Goal: Contribute content: Contribute content

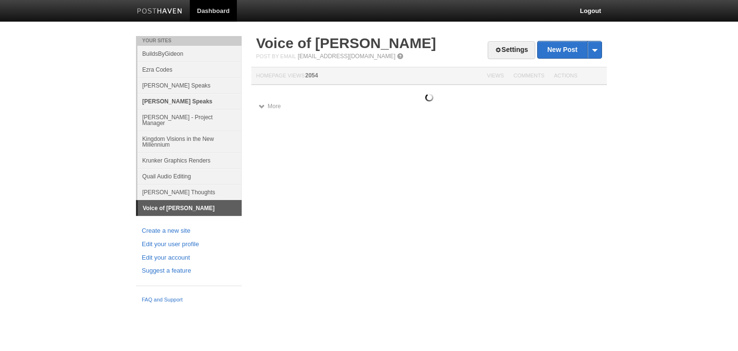
click at [206, 94] on link "[PERSON_NAME] Speaks" at bounding box center [189, 101] width 104 height 16
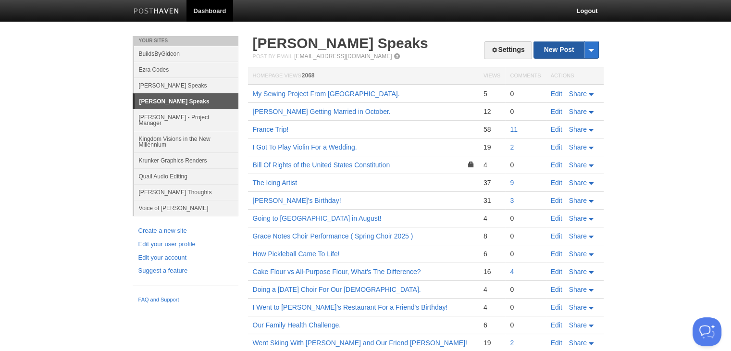
click at [552, 55] on link "New Post" at bounding box center [566, 49] width 64 height 17
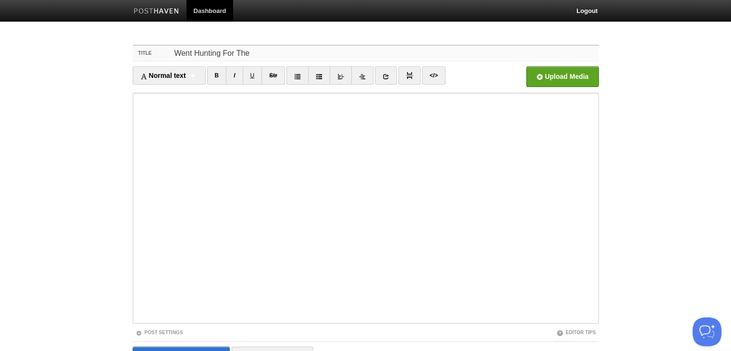
click at [329, 48] on input "Went Hunting For The" at bounding box center [384, 53] width 427 height 15
type input "Went Hunting For The First Time!"
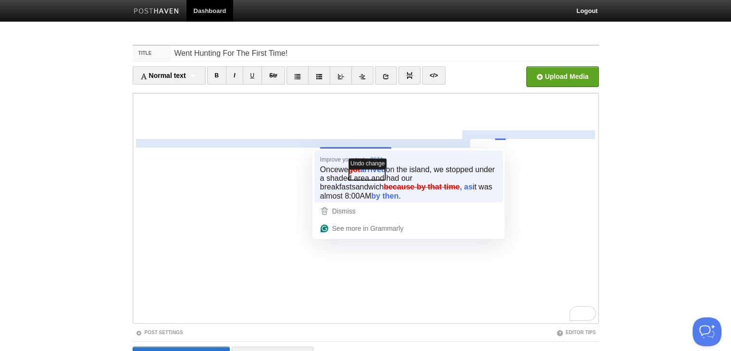
click at [374, 169] on icon "button" at bounding box center [367, 174] width 36 height 11
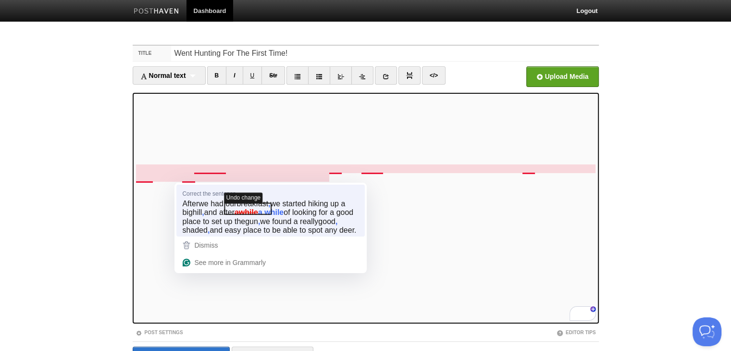
click at [228, 211] on icon "button" at bounding box center [248, 208] width 47 height 11
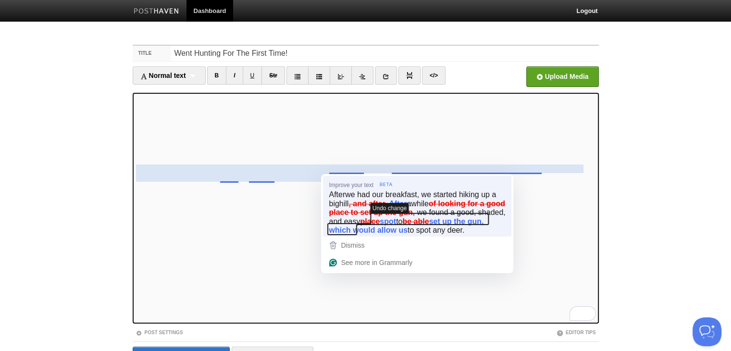
click at [456, 226] on icon "button" at bounding box center [408, 223] width 161 height 21
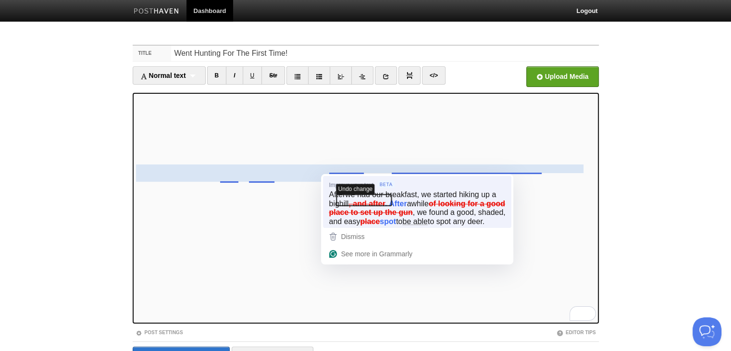
click at [380, 201] on icon "button" at bounding box center [364, 200] width 55 height 11
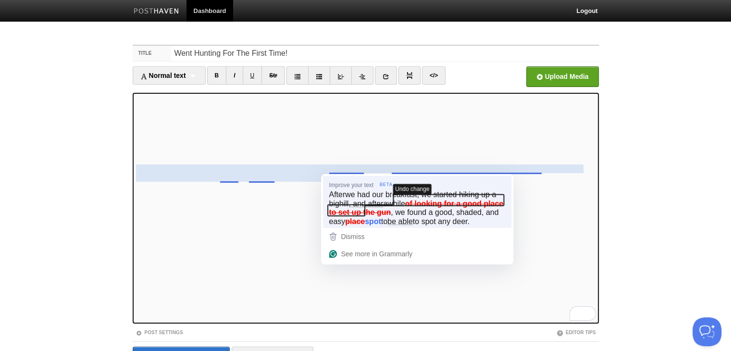
click at [446, 202] on icon "button" at bounding box center [416, 205] width 176 height 21
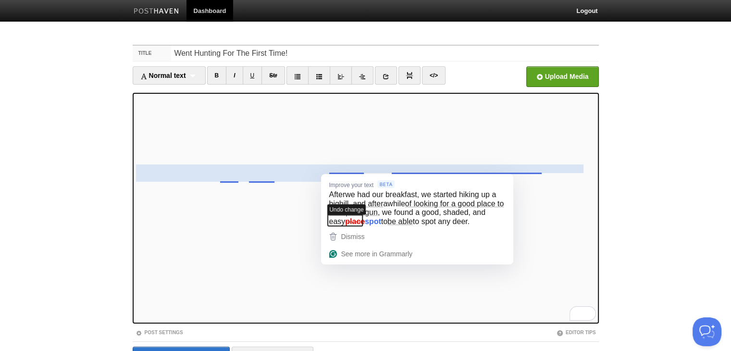
click at [345, 222] on icon "button" at bounding box center [345, 220] width 35 height 11
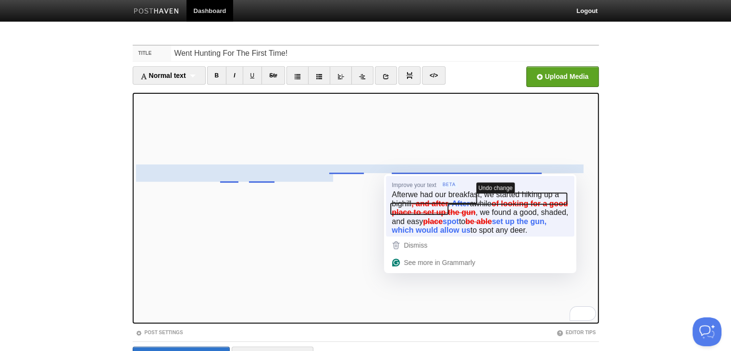
click at [437, 214] on icon "button" at bounding box center [479, 203] width 176 height 21
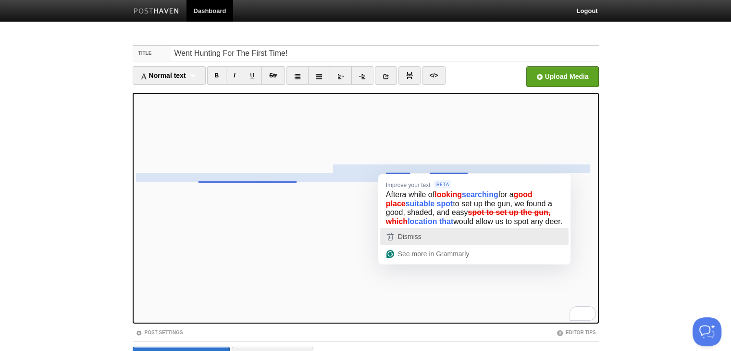
click at [423, 244] on div "Dismiss" at bounding box center [475, 236] width 180 height 14
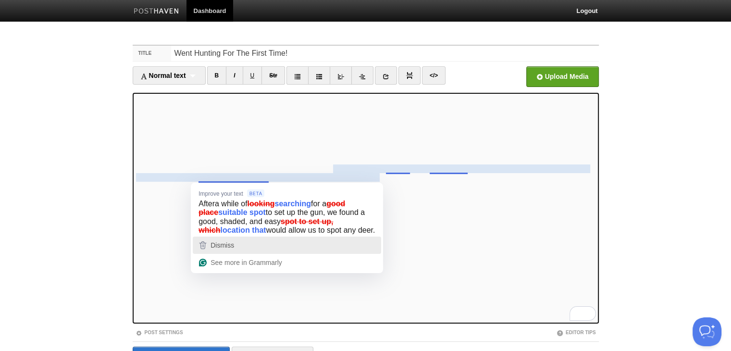
click at [261, 252] on div "Dismiss" at bounding box center [287, 245] width 180 height 14
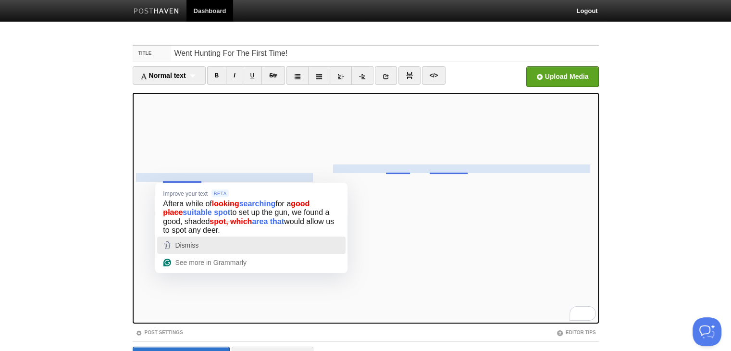
click at [188, 249] on span "Dismiss" at bounding box center [187, 245] width 24 height 8
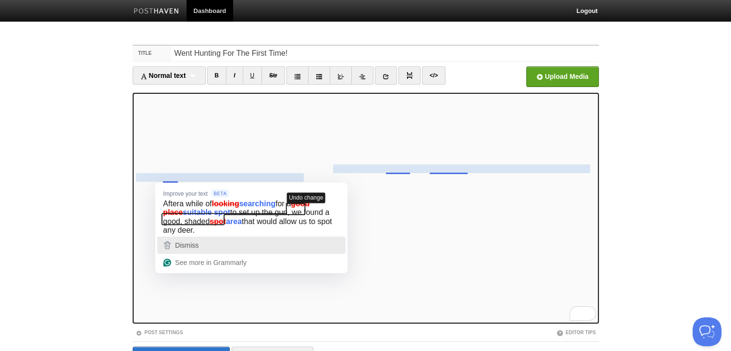
click at [189, 243] on span "Dismiss" at bounding box center [187, 245] width 24 height 8
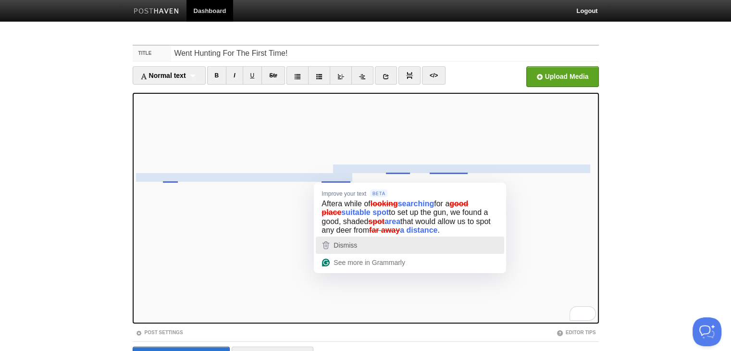
click at [350, 243] on div "Dismiss" at bounding box center [344, 245] width 25 height 14
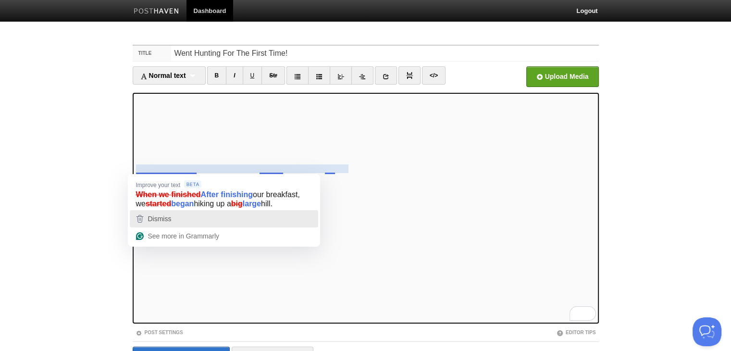
click at [164, 220] on span "Dismiss" at bounding box center [160, 219] width 24 height 8
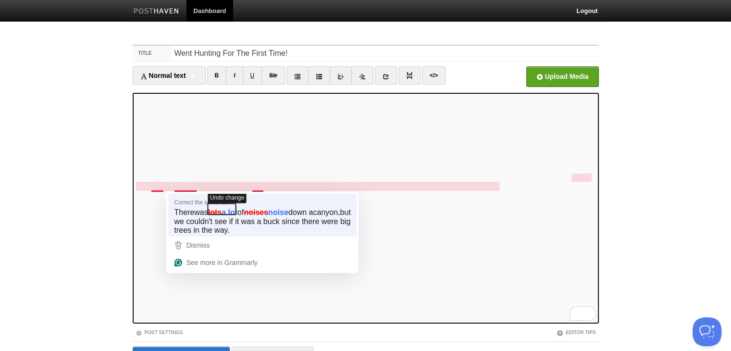
click at [220, 210] on icon "button" at bounding box center [222, 208] width 28 height 11
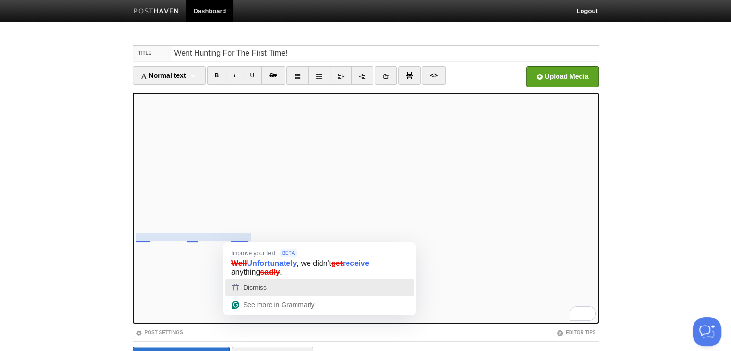
click at [288, 288] on div "Dismiss" at bounding box center [320, 287] width 180 height 14
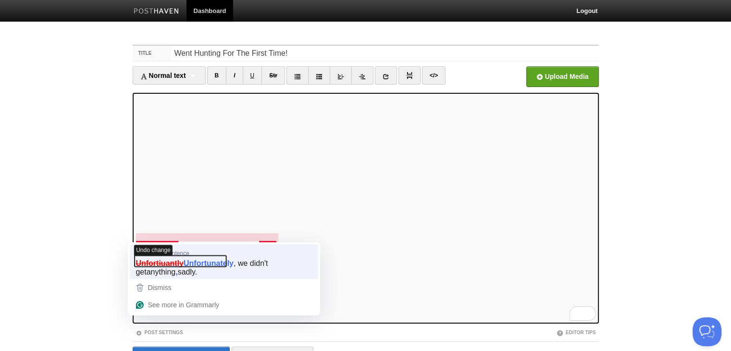
click at [175, 264] on icon "button" at bounding box center [181, 260] width 92 height 11
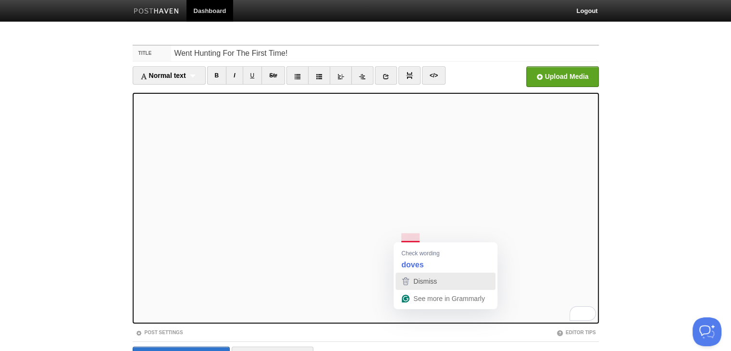
click at [422, 274] on div "Dismiss" at bounding box center [423, 281] width 25 height 14
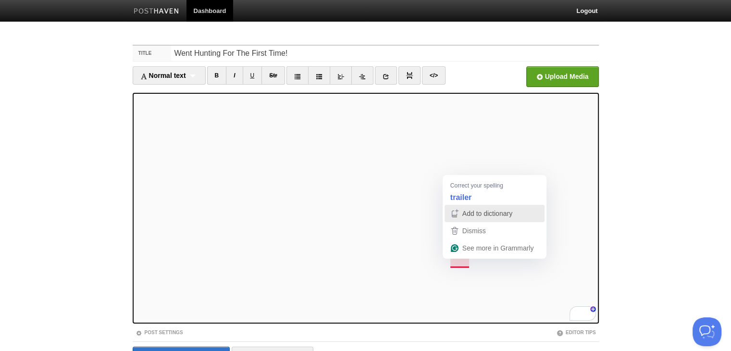
click at [467, 210] on span "Add to dictionary" at bounding box center [487, 214] width 50 height 8
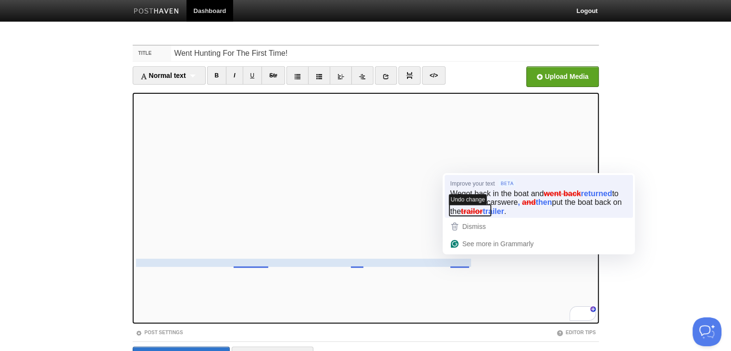
click at [484, 204] on span "Undo change" at bounding box center [468, 199] width 38 height 11
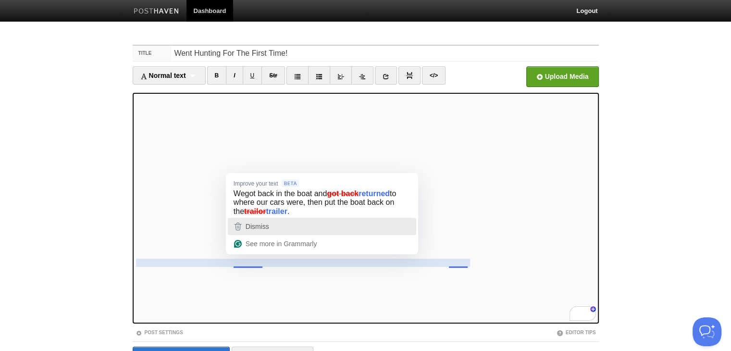
click at [257, 228] on span "Dismiss" at bounding box center [258, 227] width 24 height 8
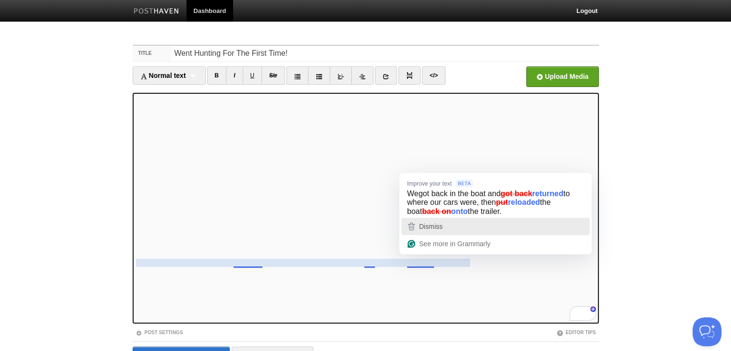
click at [450, 227] on div "Dismiss" at bounding box center [496, 226] width 180 height 14
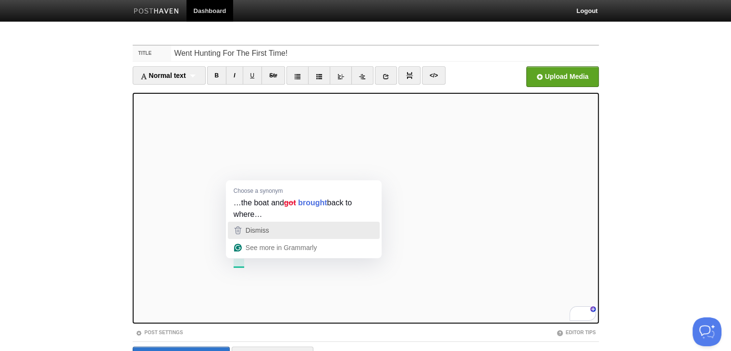
click at [244, 230] on div "Dismiss" at bounding box center [256, 230] width 25 height 14
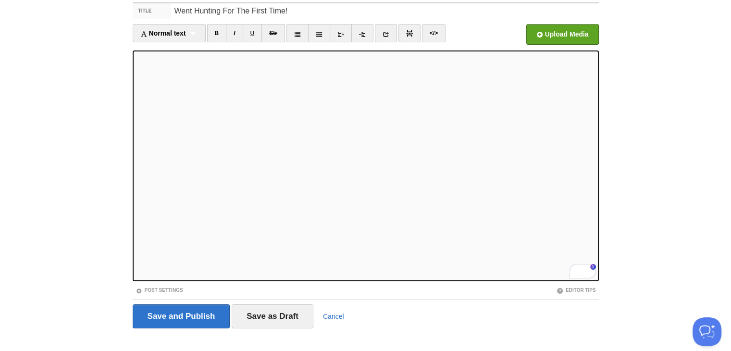
scroll to position [55, 0]
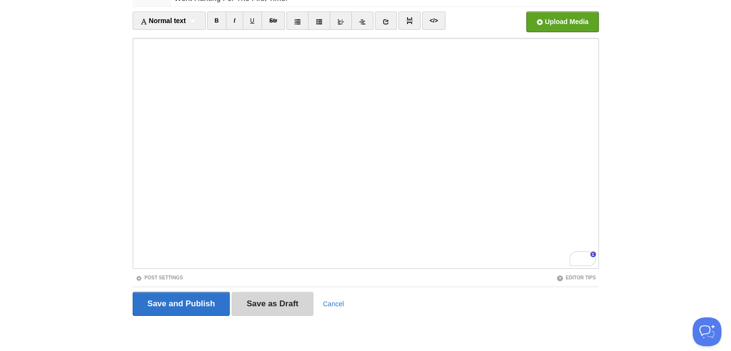
click at [269, 299] on input "Save as Draft" at bounding box center [273, 304] width 82 height 24
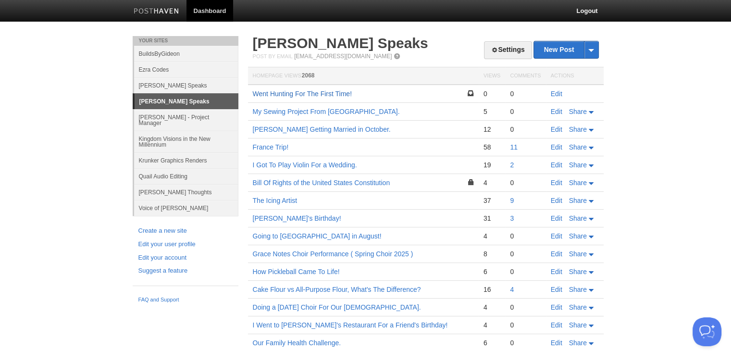
click at [275, 90] on link "Went Hunting For The First Time!" at bounding box center [302, 94] width 99 height 8
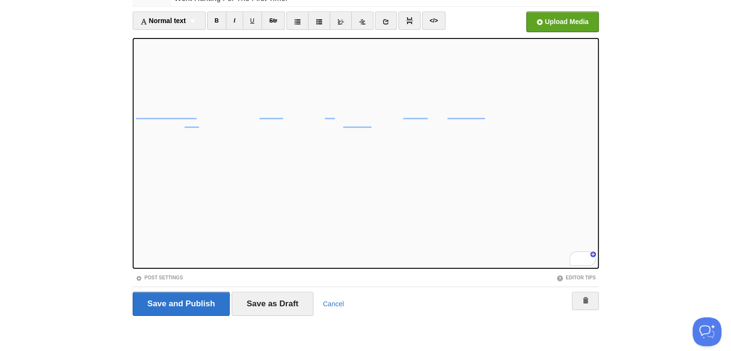
scroll to position [18, 0]
click at [173, 275] on link "Post Settings" at bounding box center [160, 277] width 48 height 5
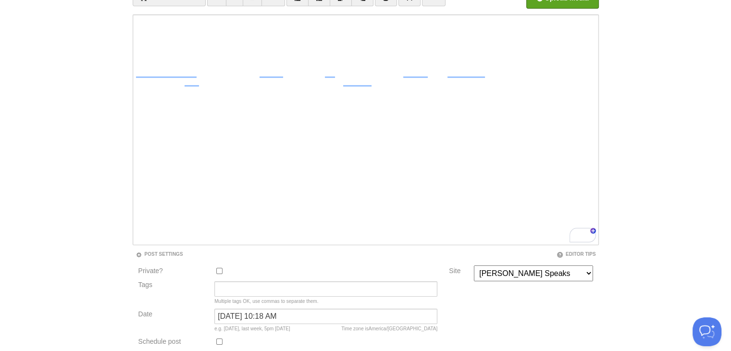
scroll to position [80, 0]
click at [247, 284] on input "Tags" at bounding box center [325, 287] width 223 height 15
type input "a"
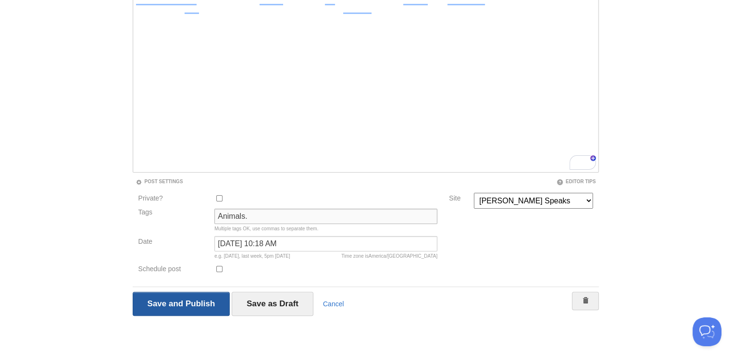
type input "Animals."
click at [191, 302] on input "Save and Publish" at bounding box center [182, 304] width 98 height 24
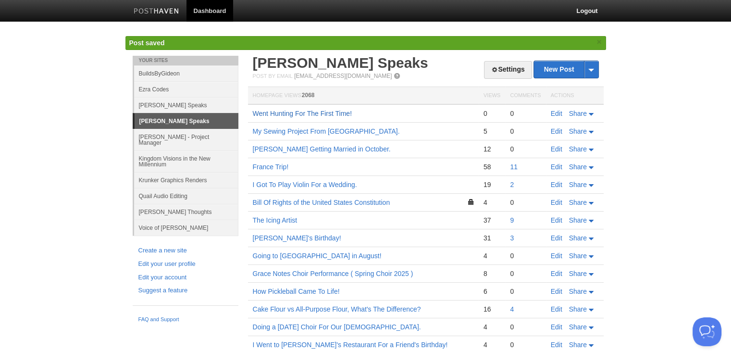
click at [329, 115] on link "Went Hunting For The First Time!" at bounding box center [302, 114] width 99 height 8
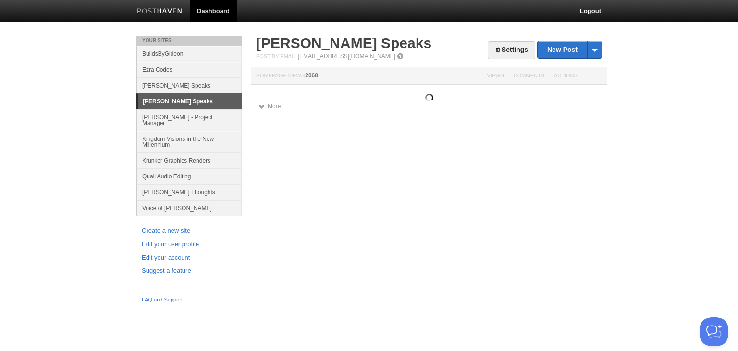
click at [212, 108] on link "[PERSON_NAME] Speaks" at bounding box center [190, 101] width 104 height 15
